Goal: Navigation & Orientation: Find specific page/section

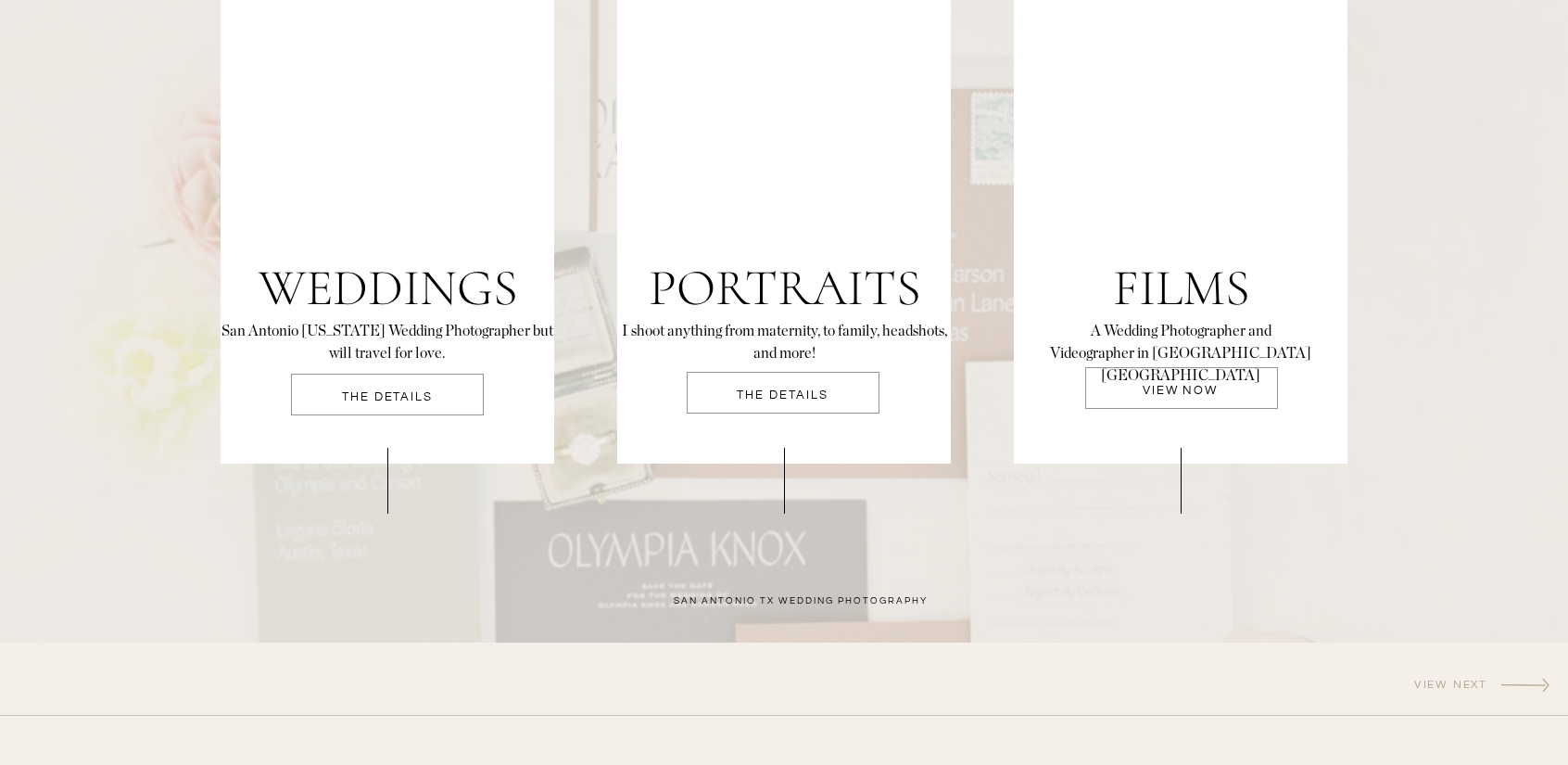
scroll to position [4041, 0]
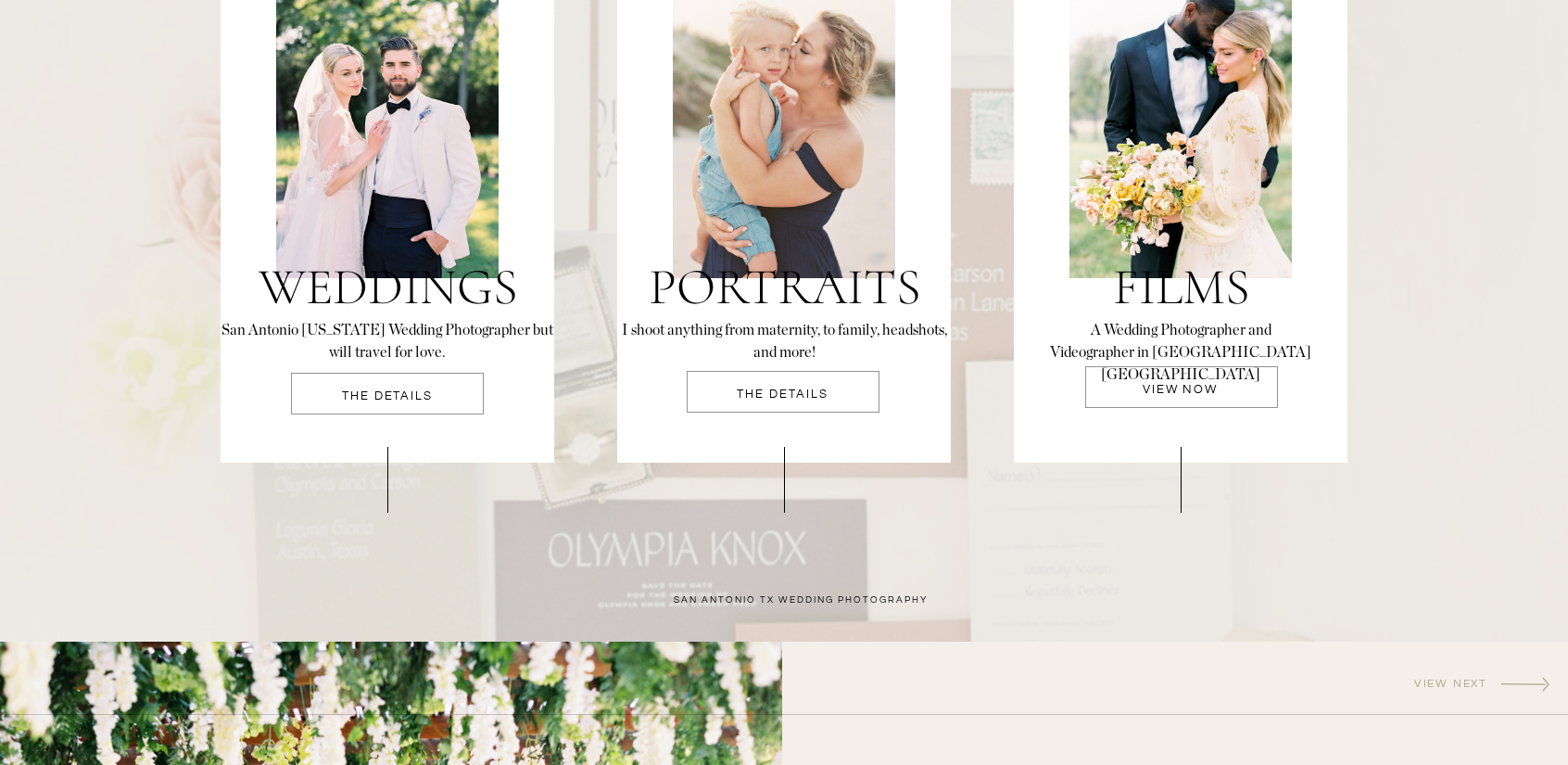
click at [440, 394] on p "THE DETAILS" at bounding box center [388, 402] width 192 height 24
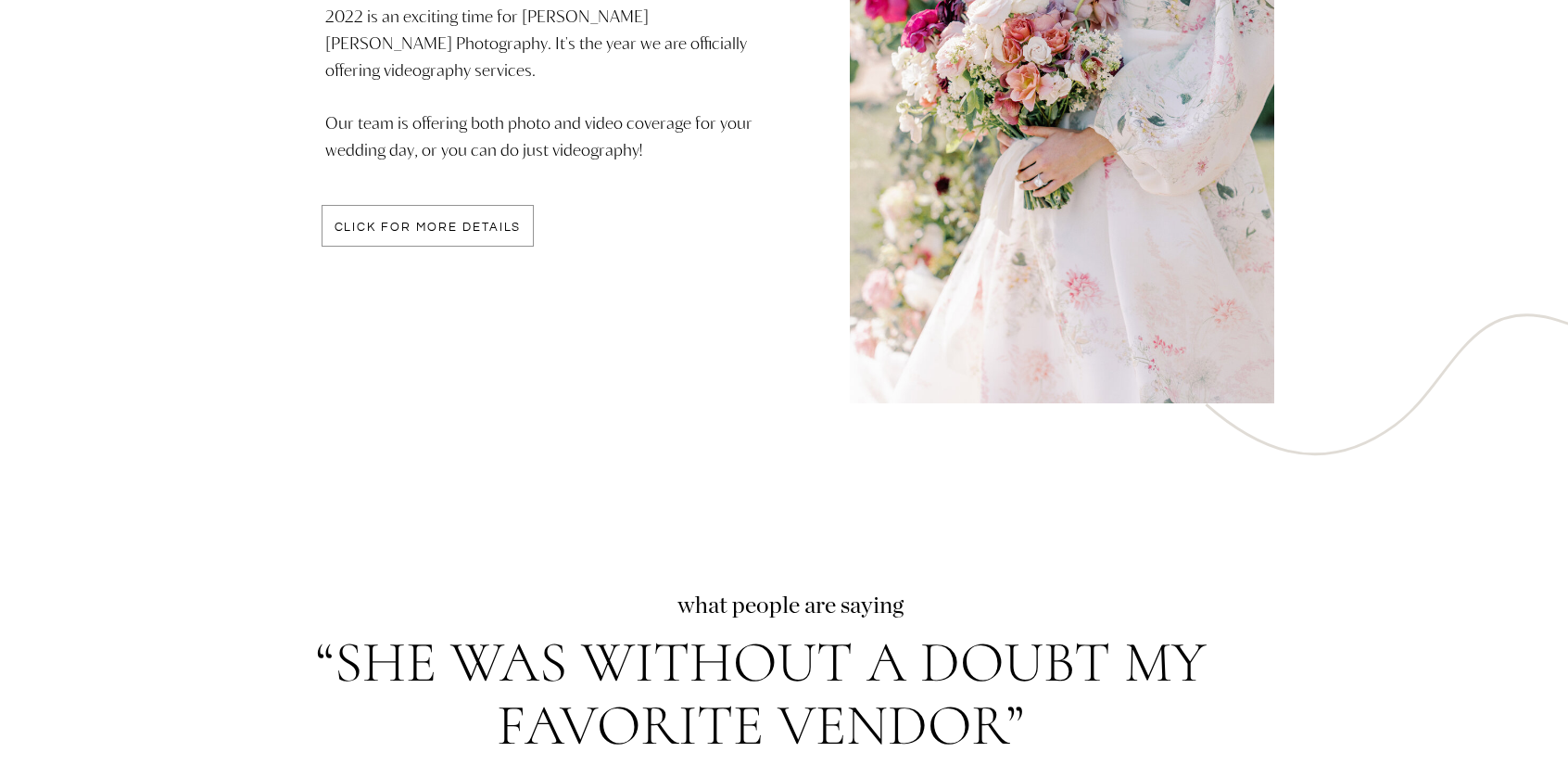
scroll to position [5103, 0]
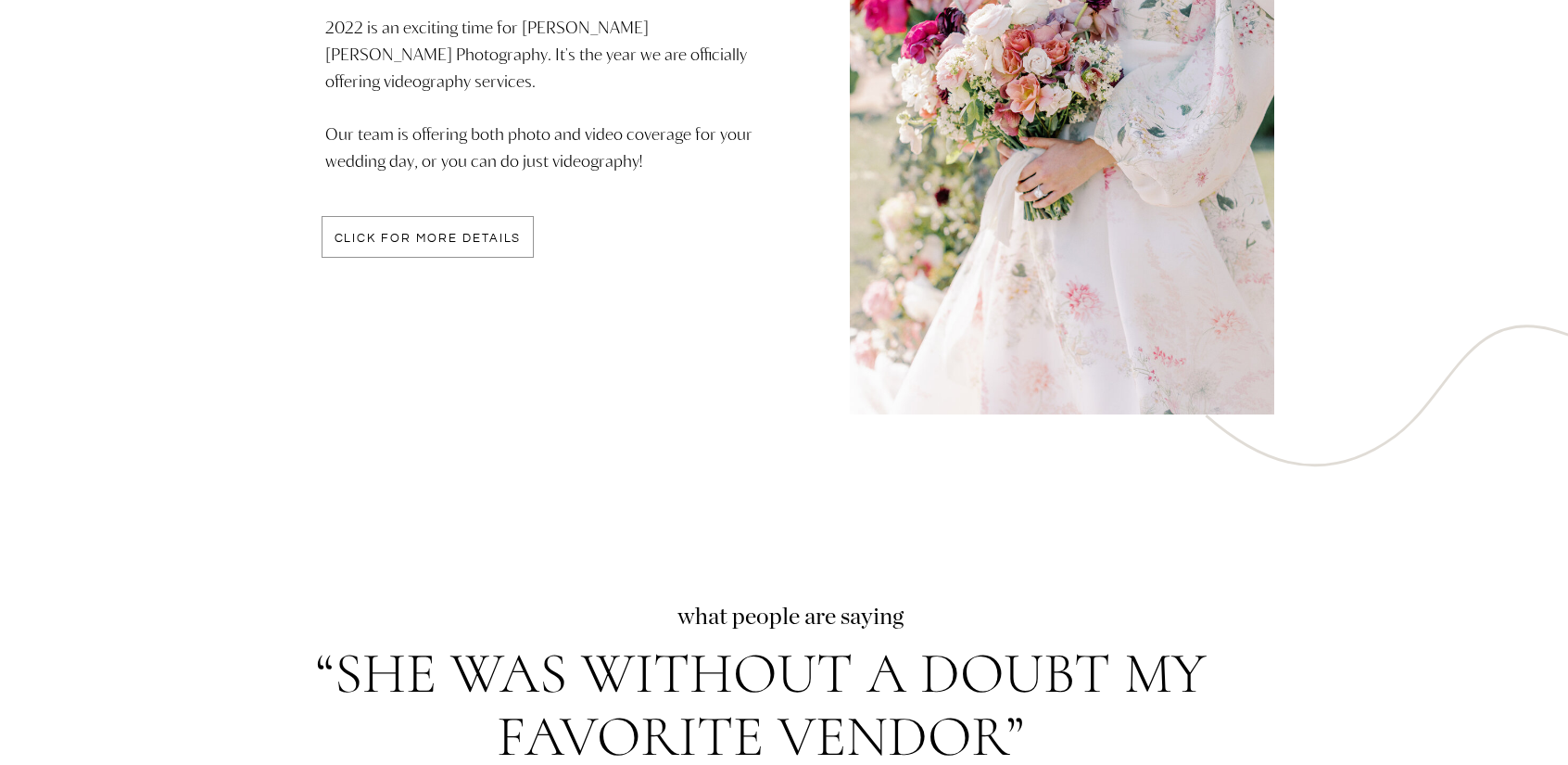
click at [387, 229] on div at bounding box center [427, 236] width 213 height 41
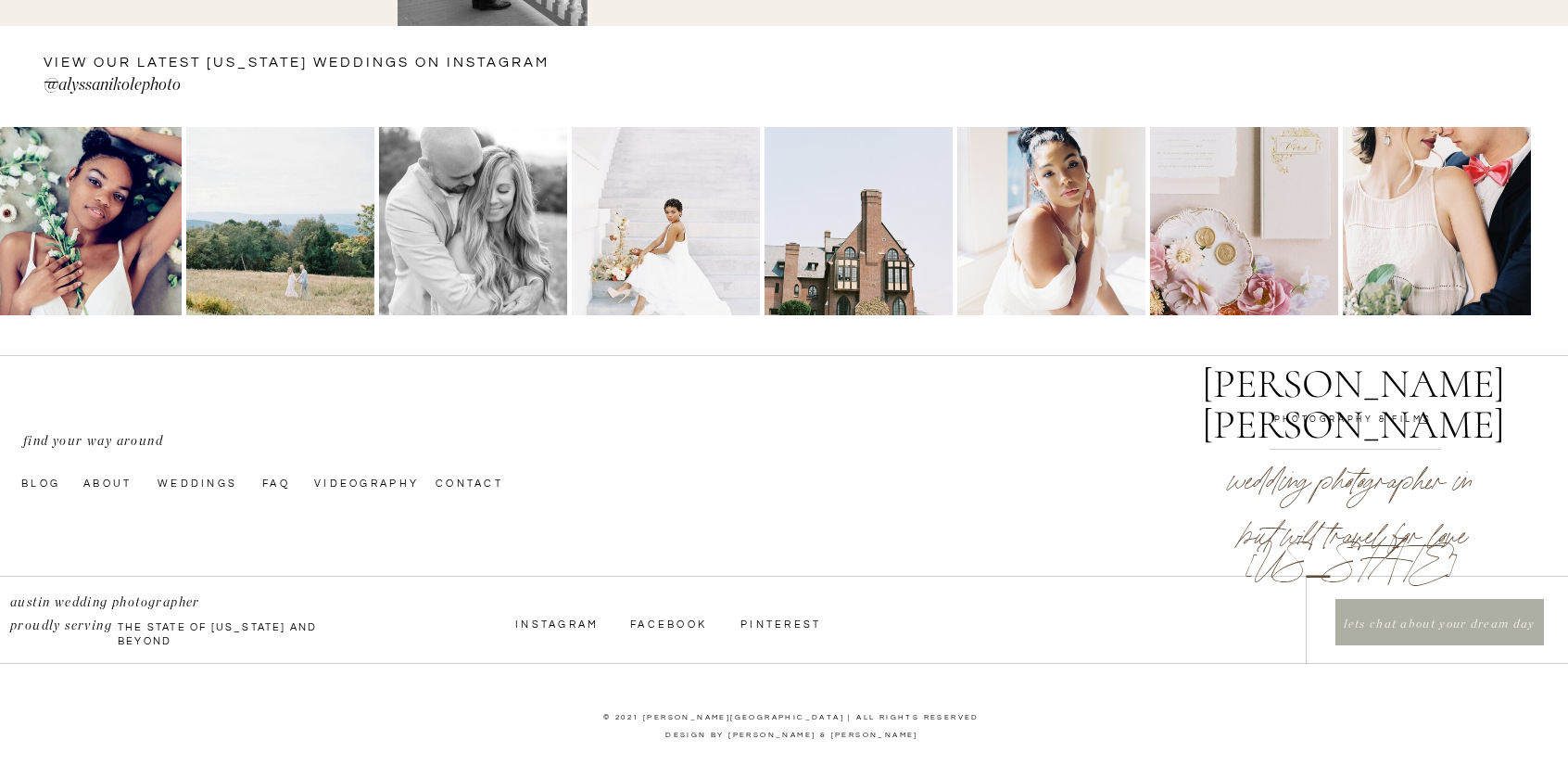
scroll to position [2129, 0]
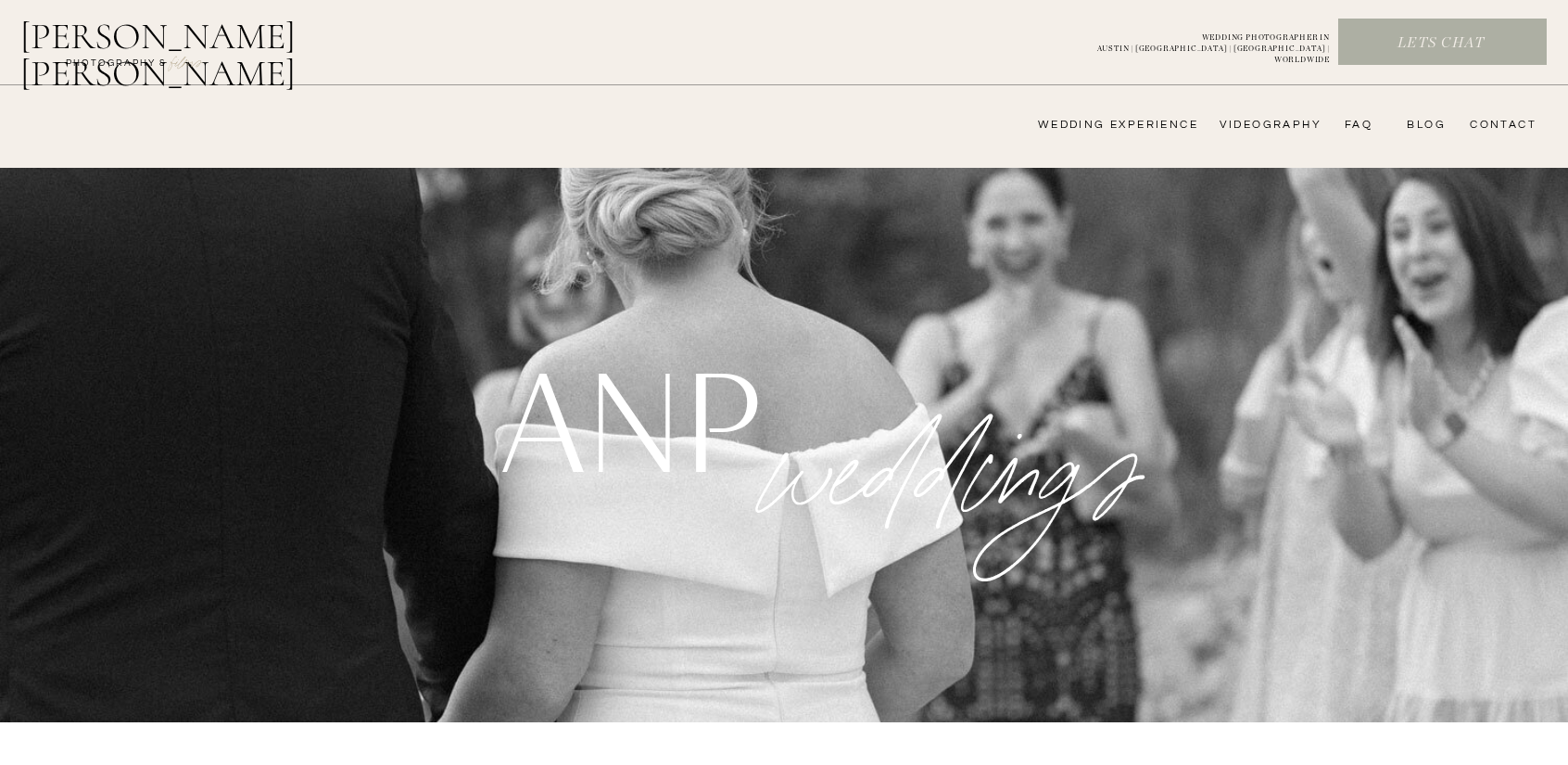
scroll to position [5103, 0]
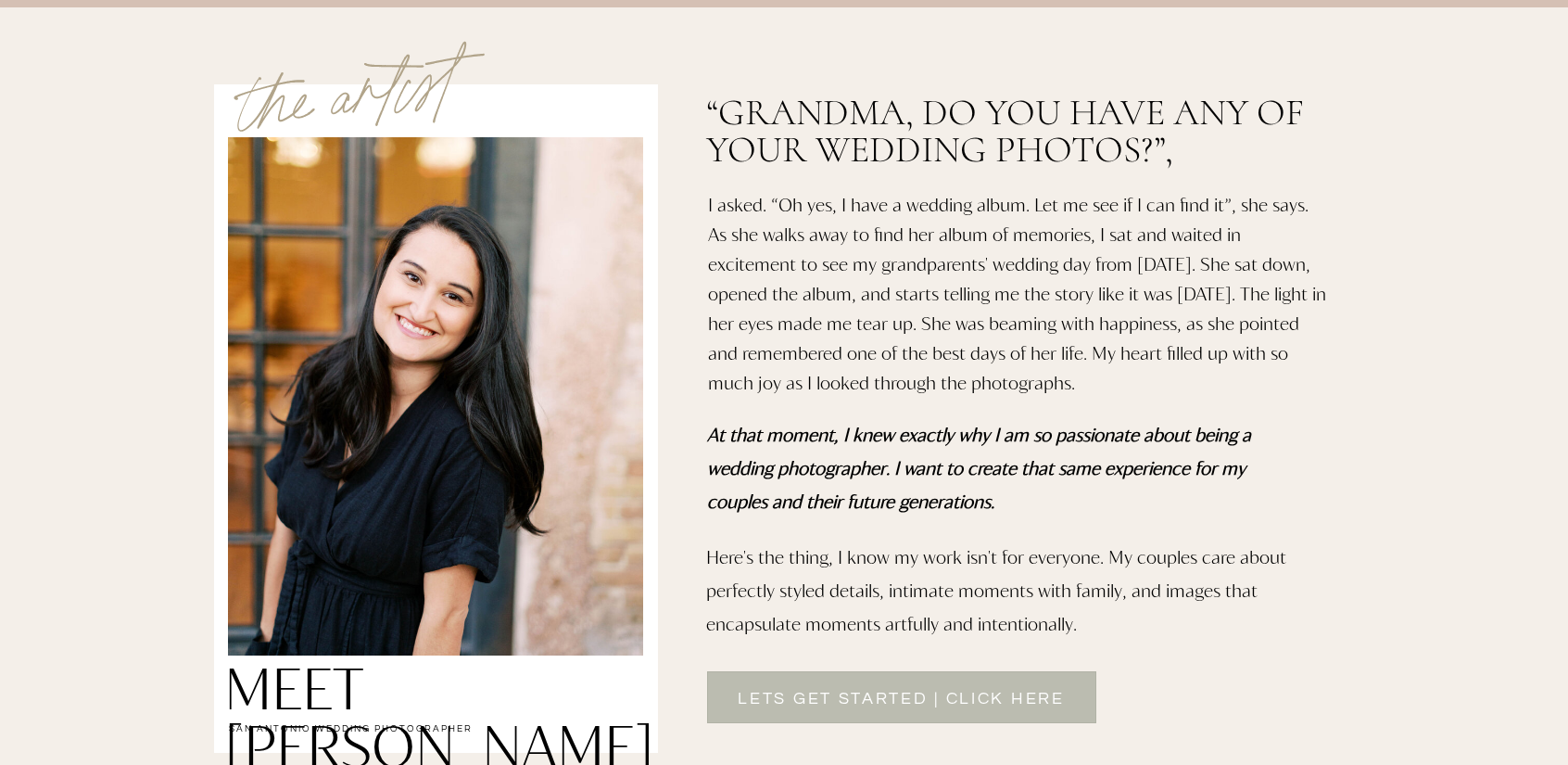
scroll to position [1292, 0]
